Goal: Navigation & Orientation: Find specific page/section

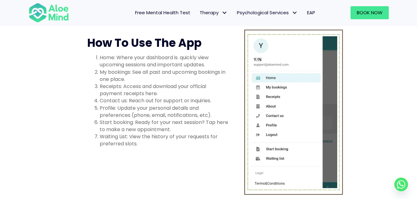
scroll to position [839, 0]
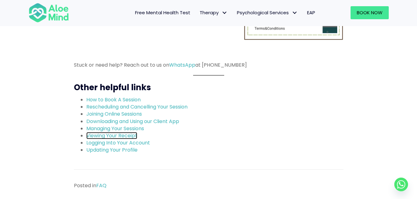
click at [123, 138] on link "Viewing Your Receipt" at bounding box center [111, 135] width 51 height 7
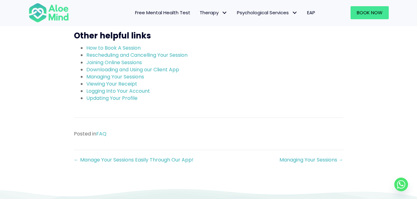
scroll to position [404, 0]
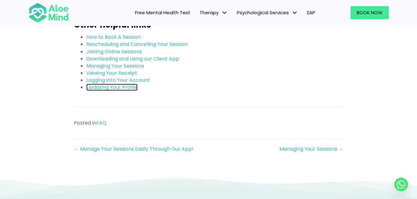
click at [131, 89] on link "Updating Your Profile" at bounding box center [111, 87] width 51 height 7
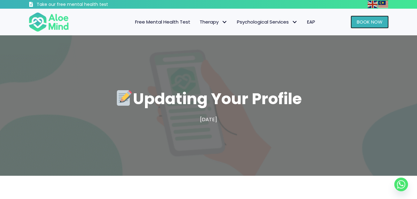
click at [381, 21] on span "Book Now" at bounding box center [370, 22] width 26 height 7
